Goal: Transaction & Acquisition: Purchase product/service

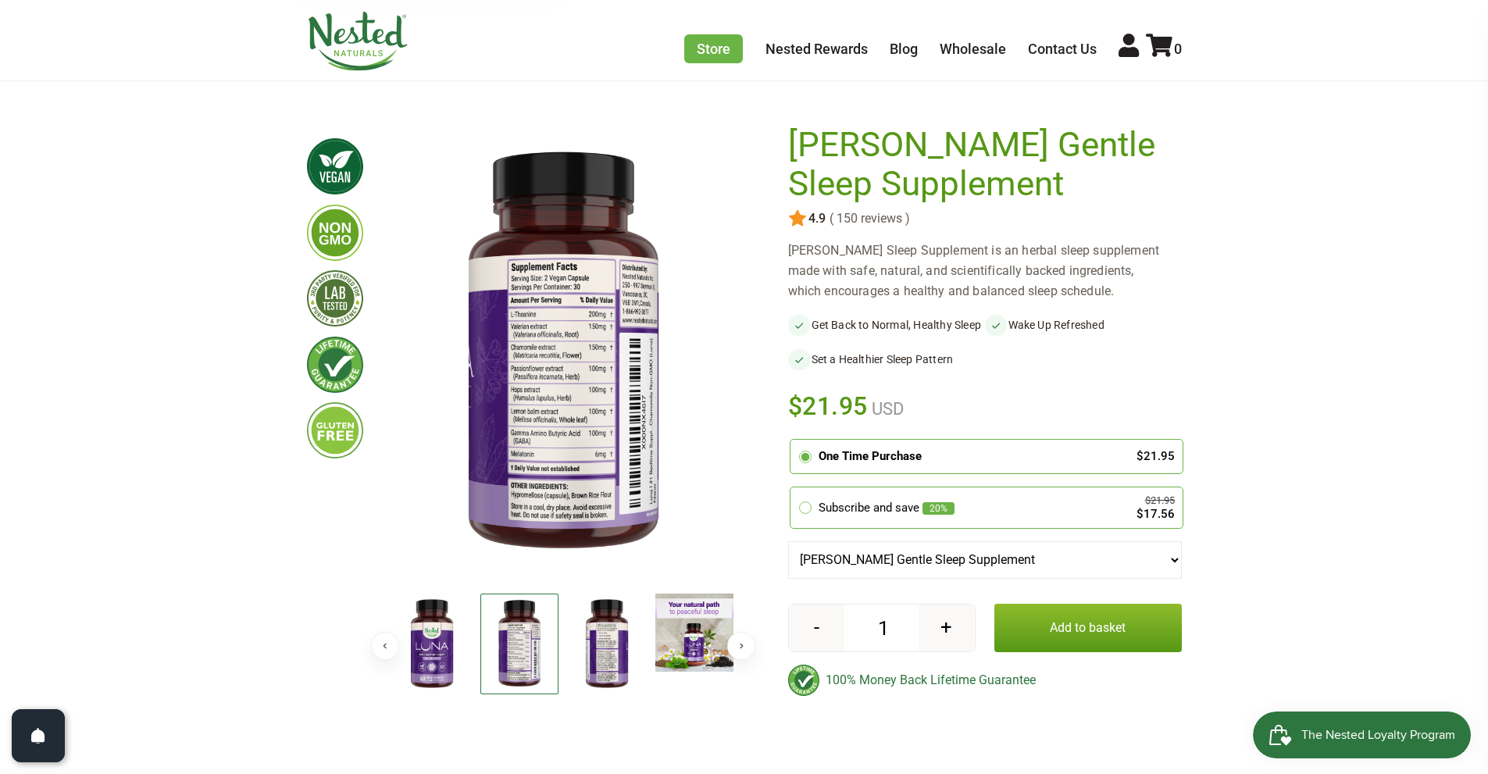
click at [620, 637] on img at bounding box center [607, 645] width 78 height 102
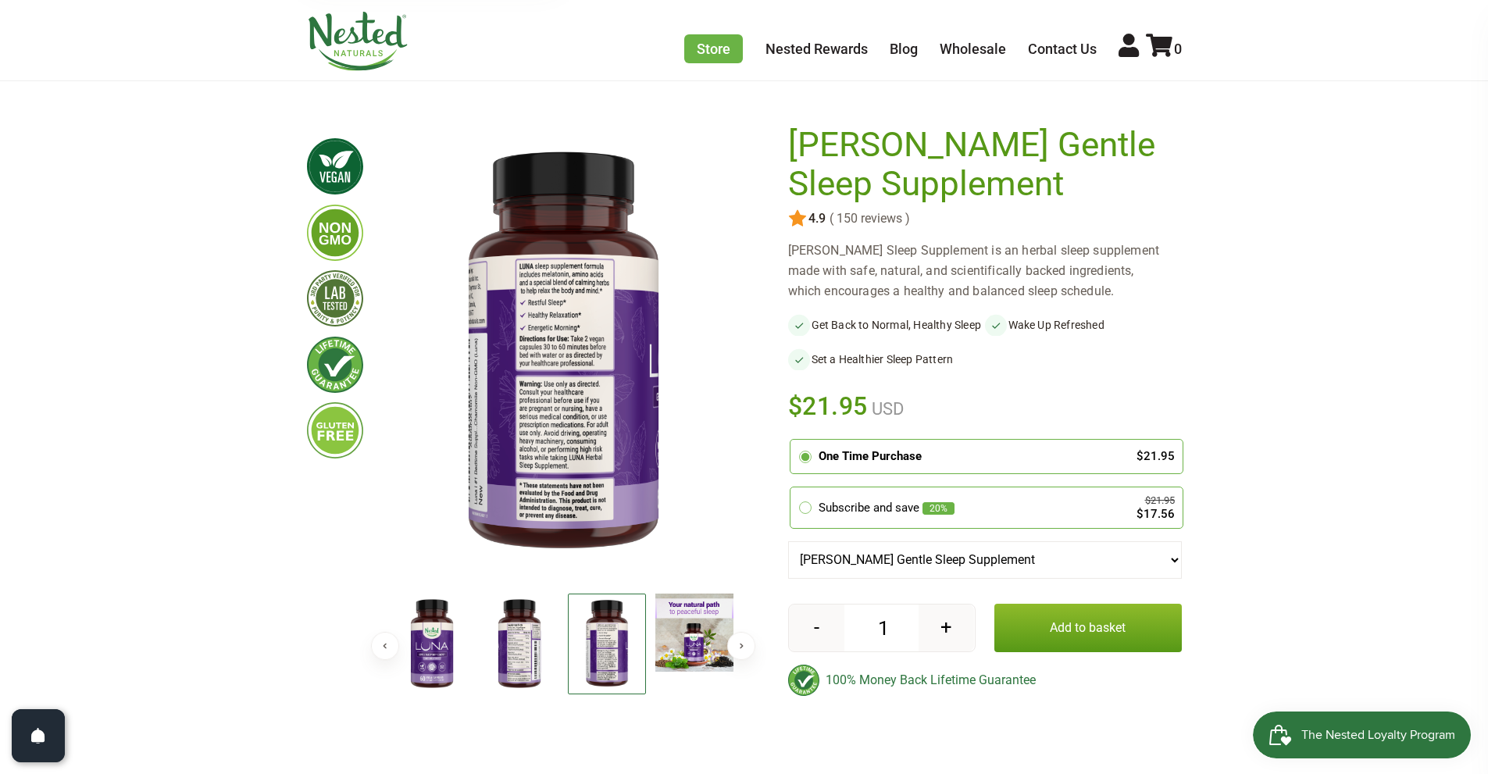
click at [521, 631] on img at bounding box center [520, 645] width 78 height 102
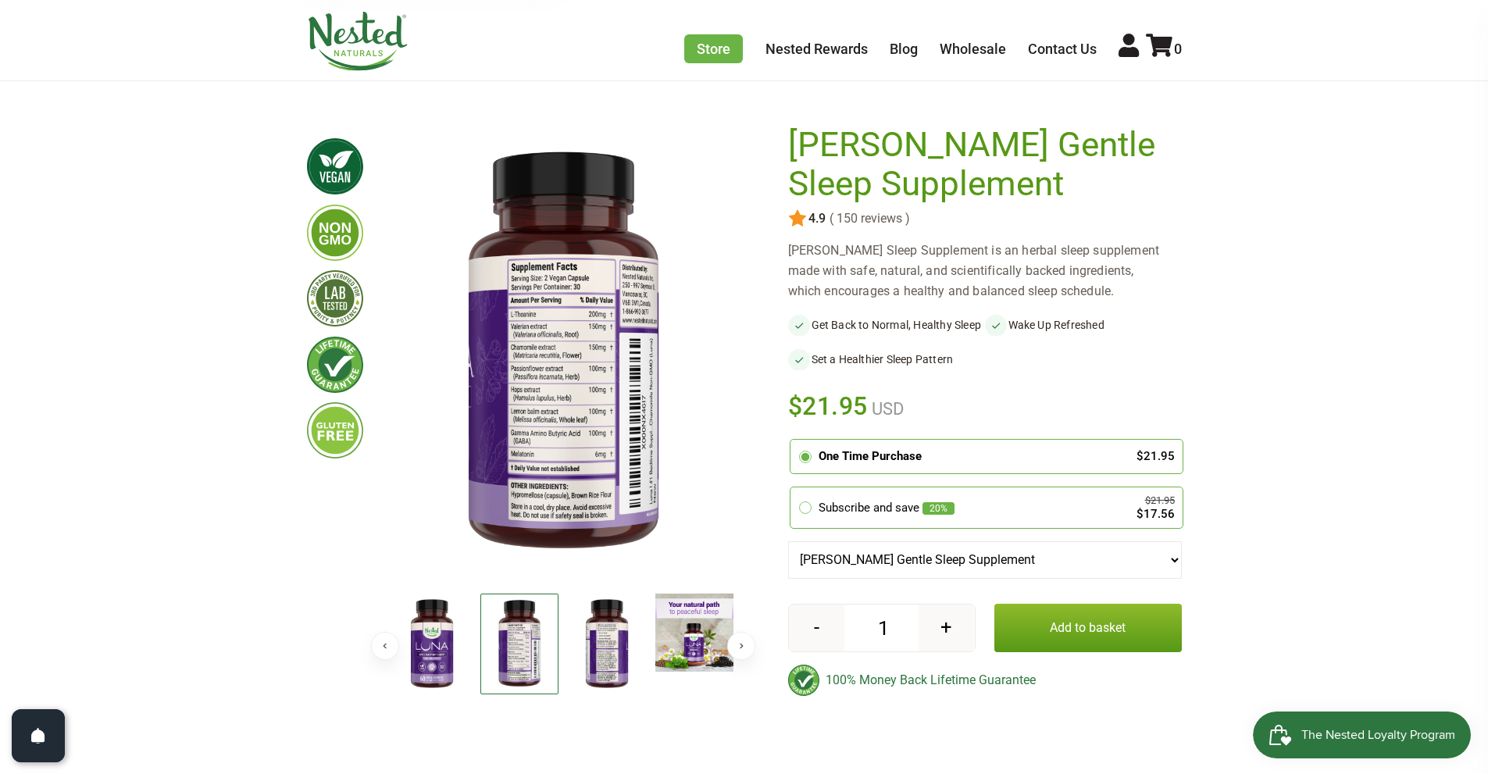
click at [574, 323] on img at bounding box center [563, 353] width 350 height 455
click at [611, 643] on img at bounding box center [607, 645] width 78 height 102
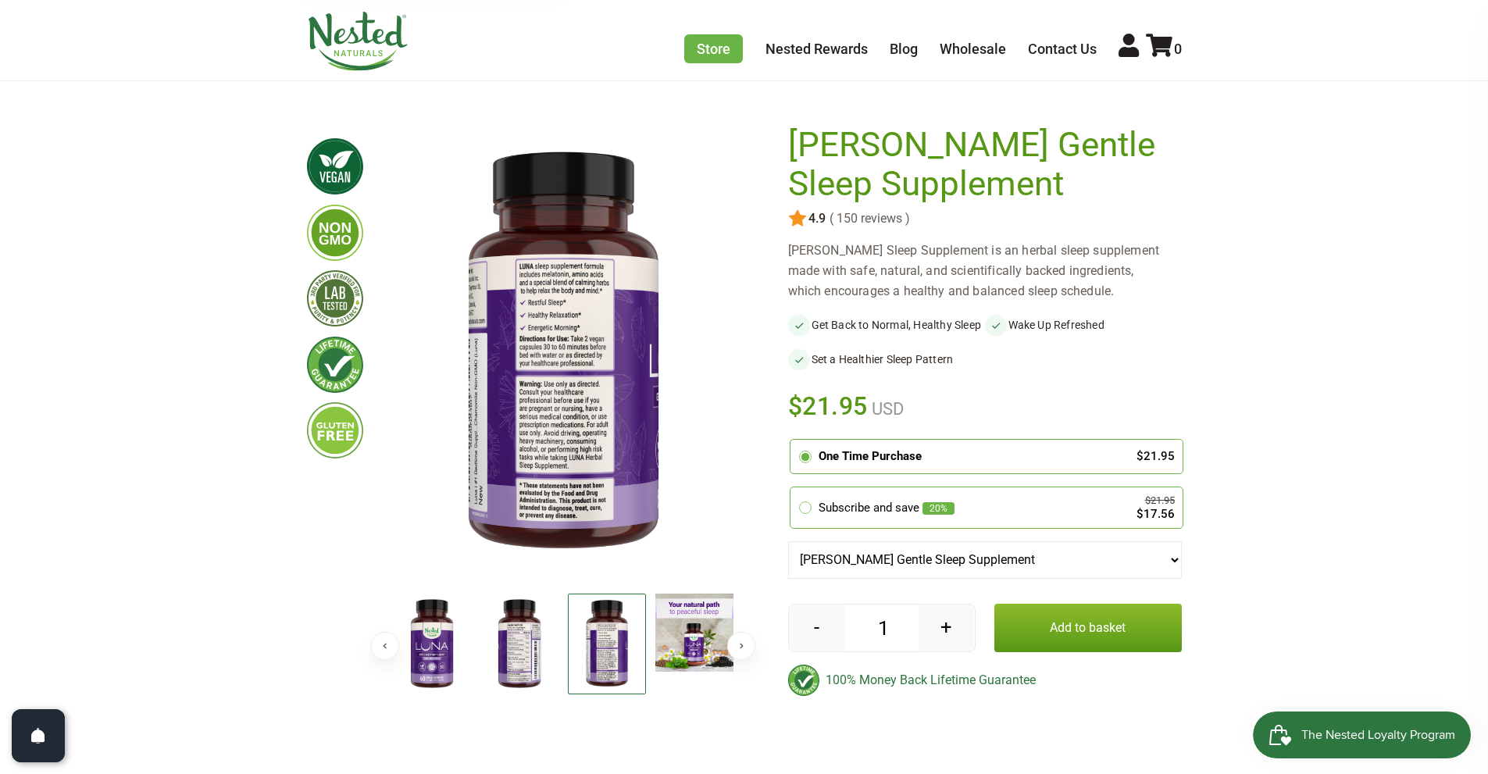
click at [699, 631] on img at bounding box center [695, 633] width 78 height 78
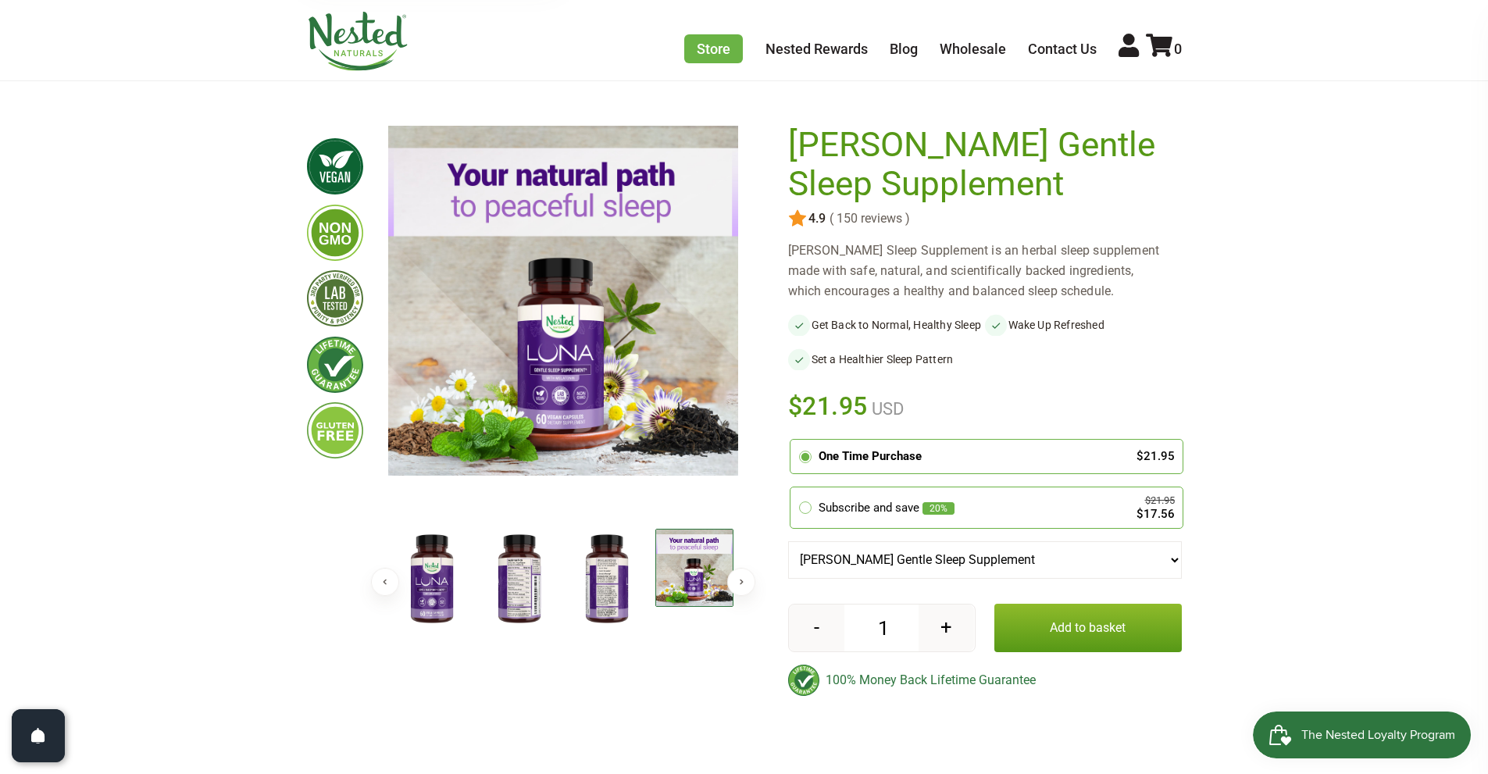
click at [749, 596] on button "Next" at bounding box center [741, 582] width 28 height 28
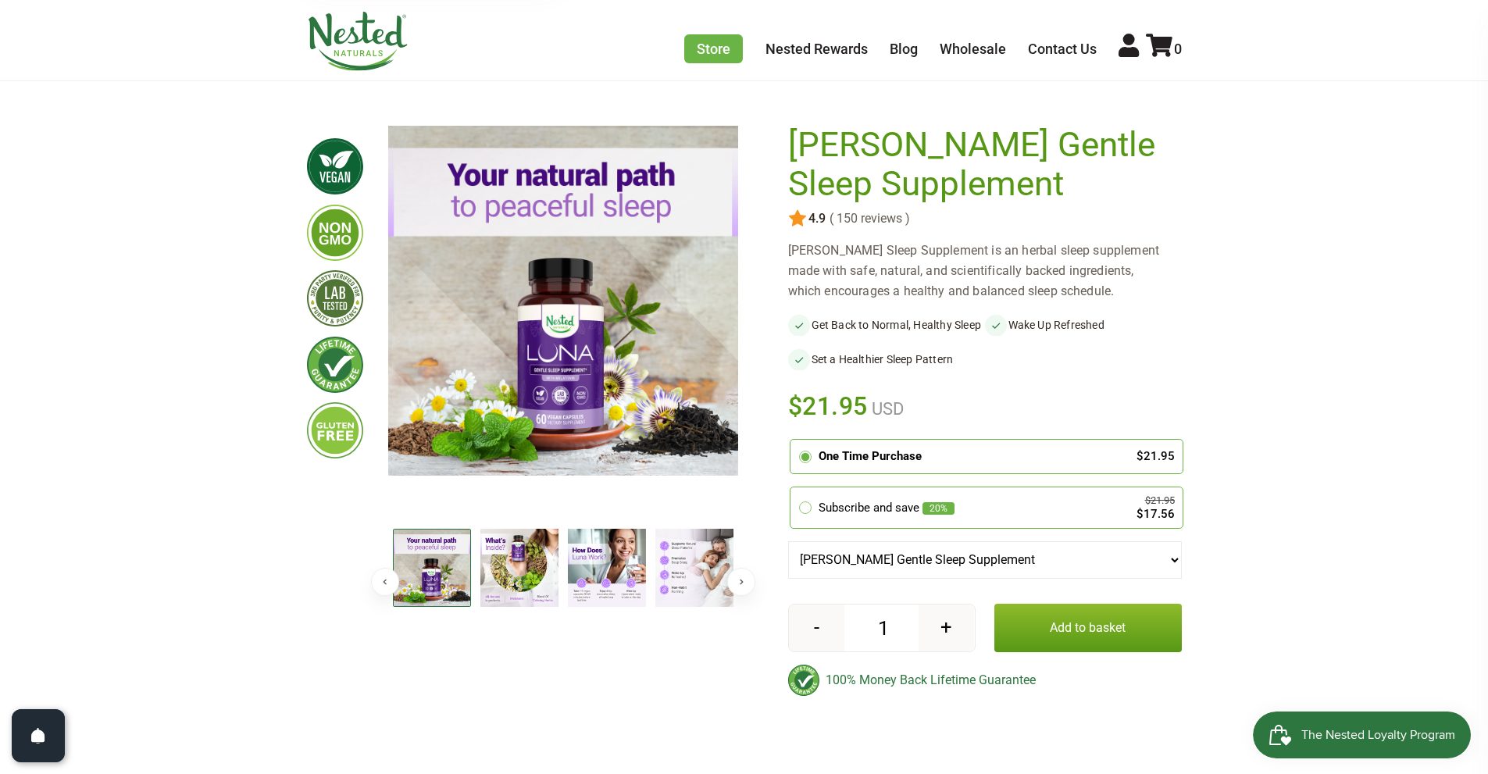
click at [702, 642] on div "Previous Next" at bounding box center [563, 423] width 350 height 595
click at [387, 580] on button "Previous" at bounding box center [385, 582] width 28 height 28
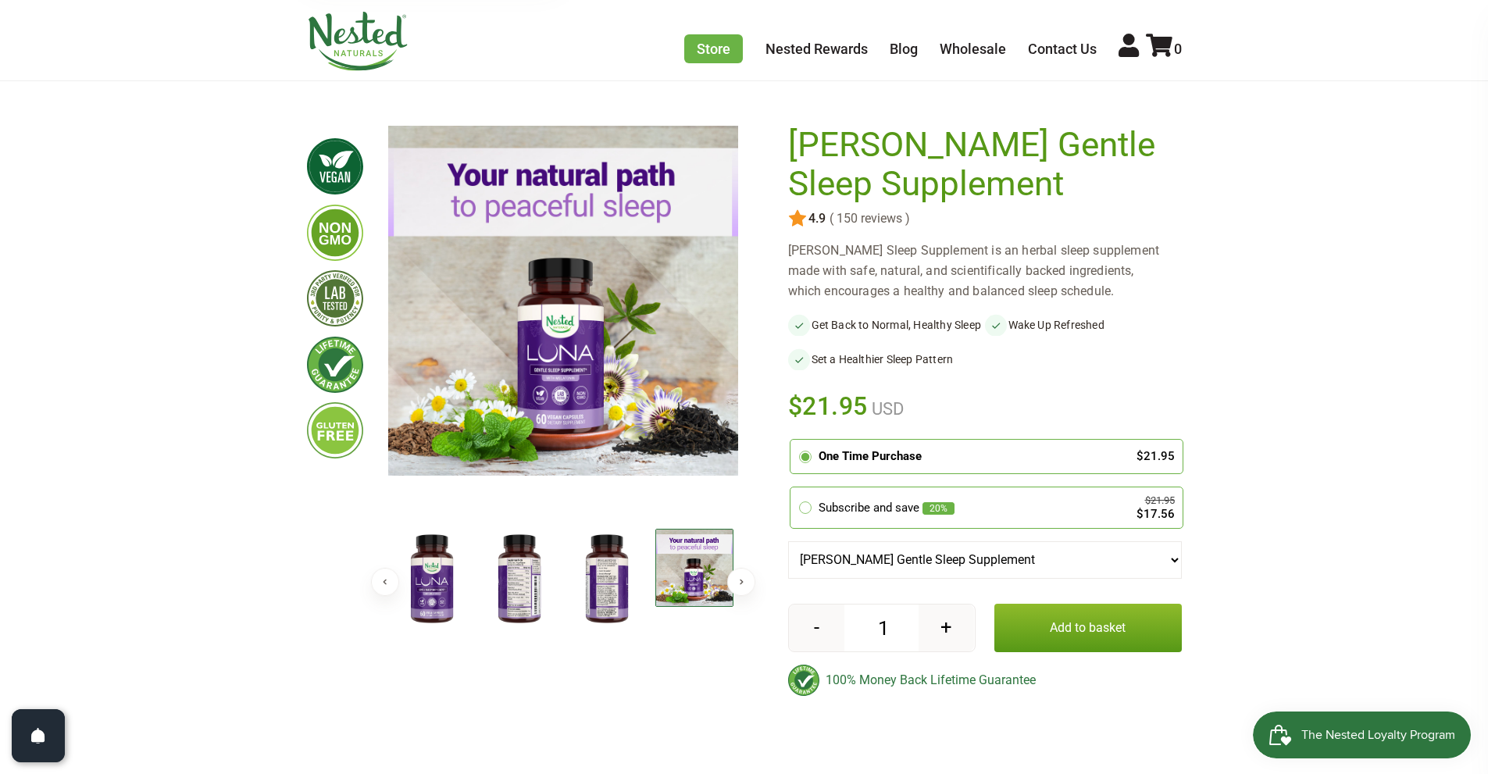
click at [498, 590] on img at bounding box center [520, 580] width 78 height 102
